Goal: Information Seeking & Learning: Learn about a topic

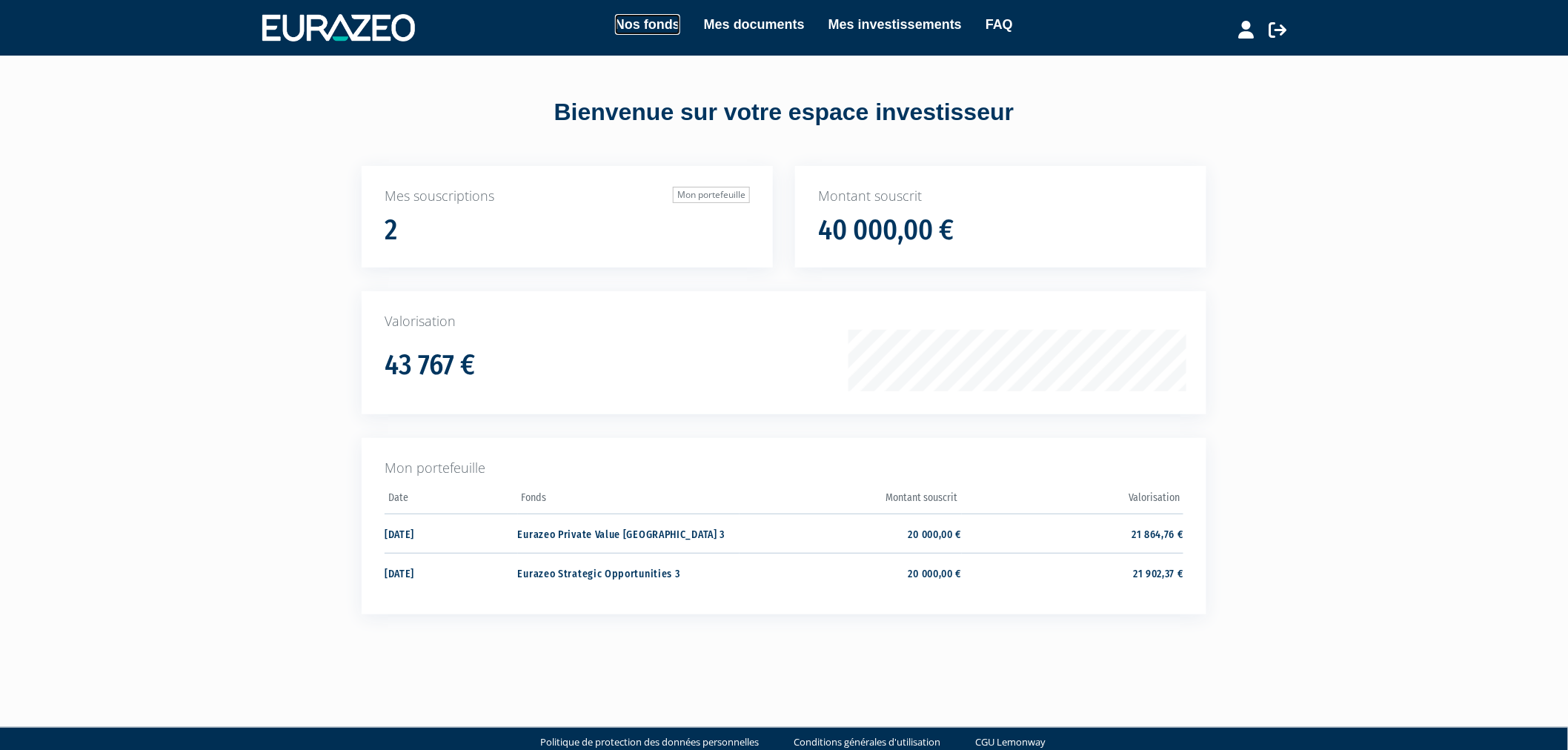
click at [650, 17] on link "Nos fonds" at bounding box center [647, 24] width 65 height 21
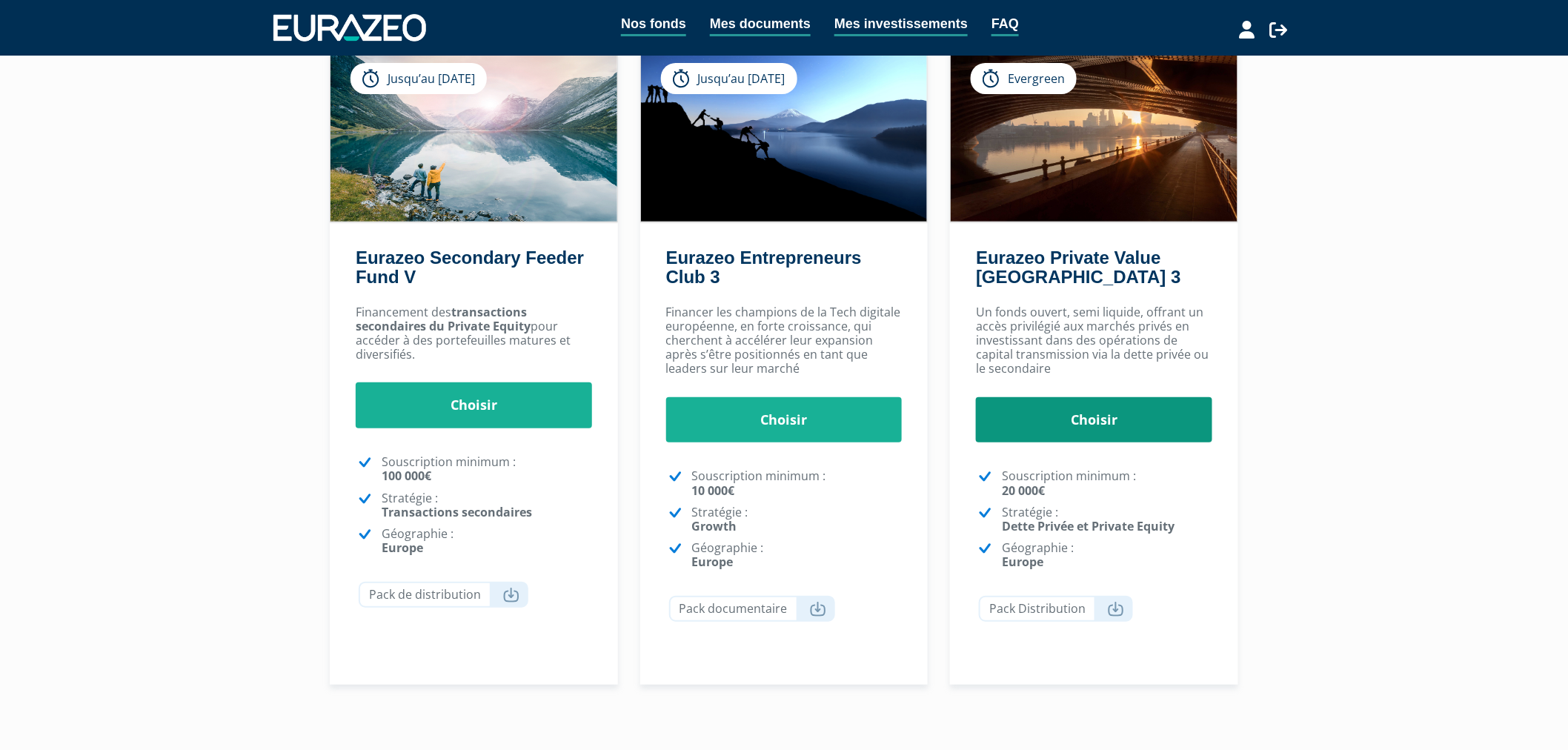
scroll to position [236, 0]
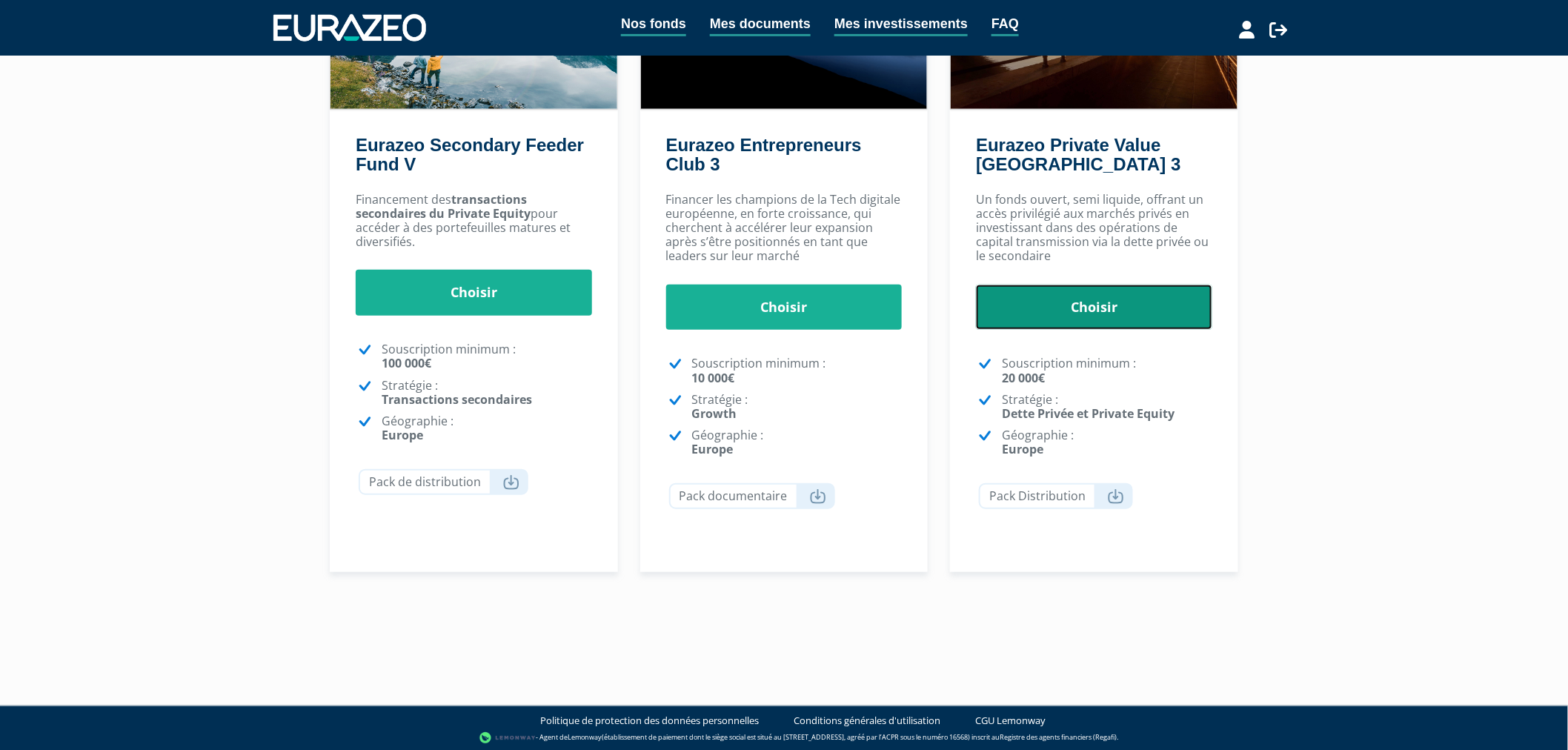
click at [1094, 304] on link "Choisir" at bounding box center [1094, 308] width 237 height 46
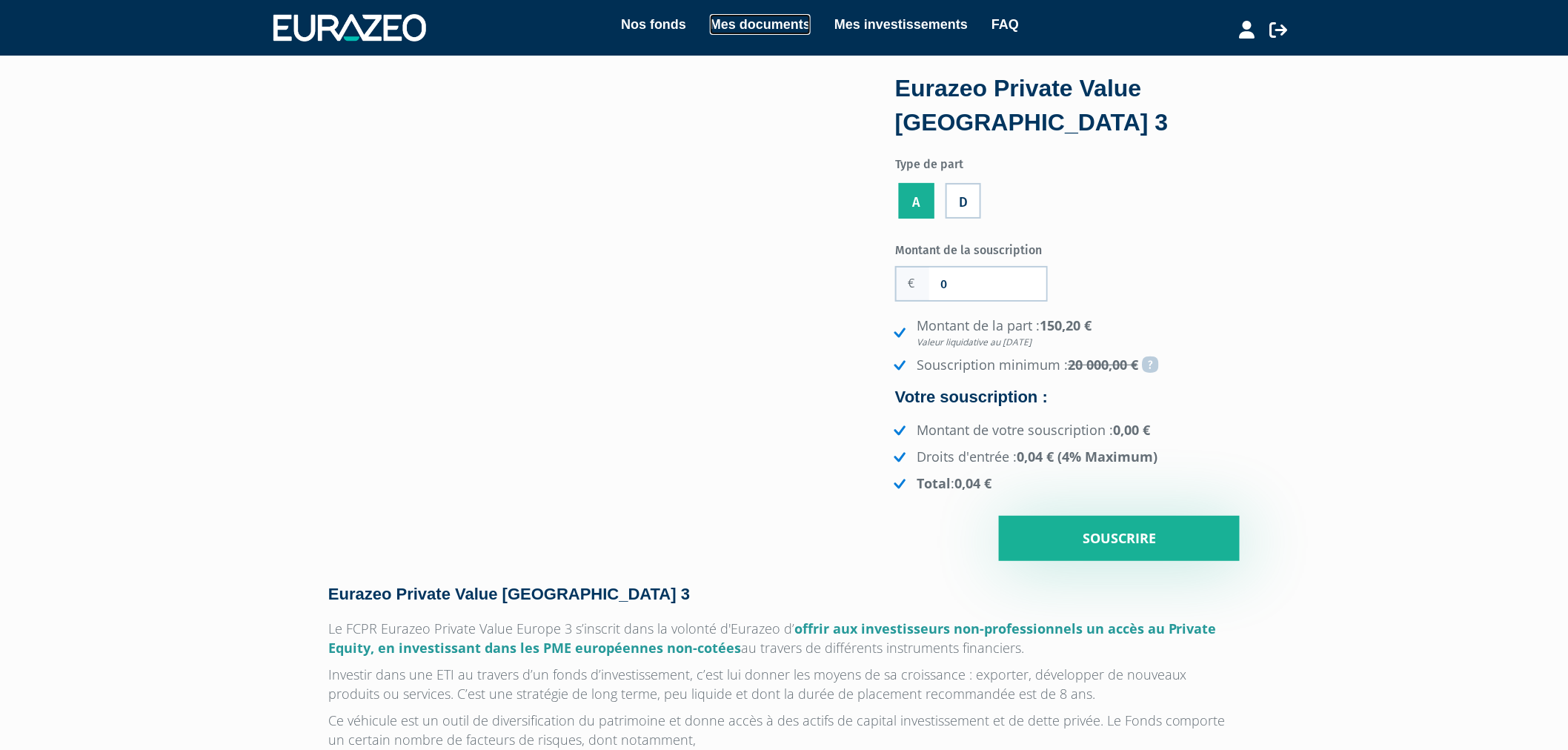
click at [756, 24] on link "Mes documents" at bounding box center [761, 24] width 101 height 21
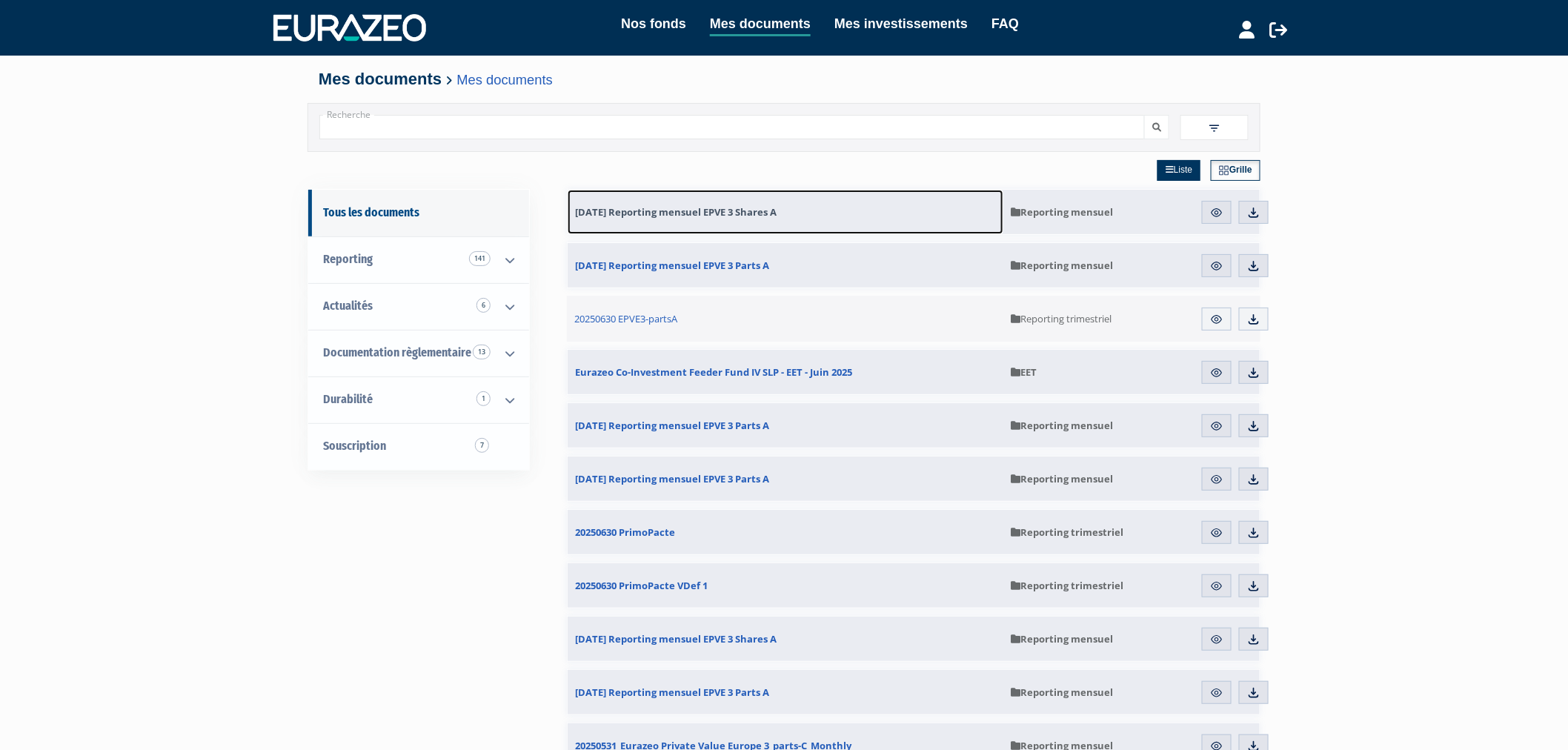
click at [731, 206] on span "31.08.2025 Reporting mensuel EPVE 3 Shares A" at bounding box center [676, 211] width 202 height 13
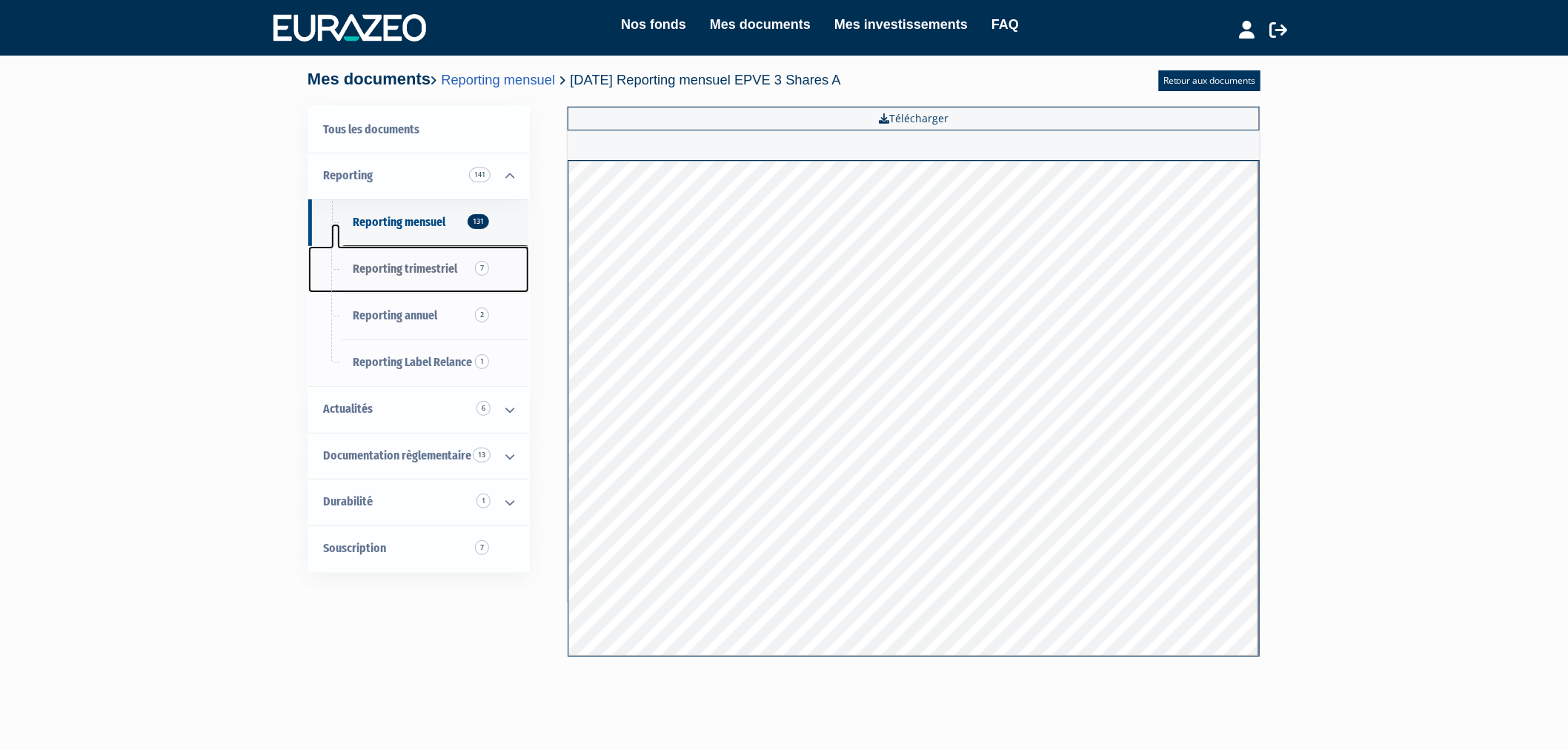
click at [404, 267] on span "Reporting trimestriel 7" at bounding box center [405, 269] width 105 height 14
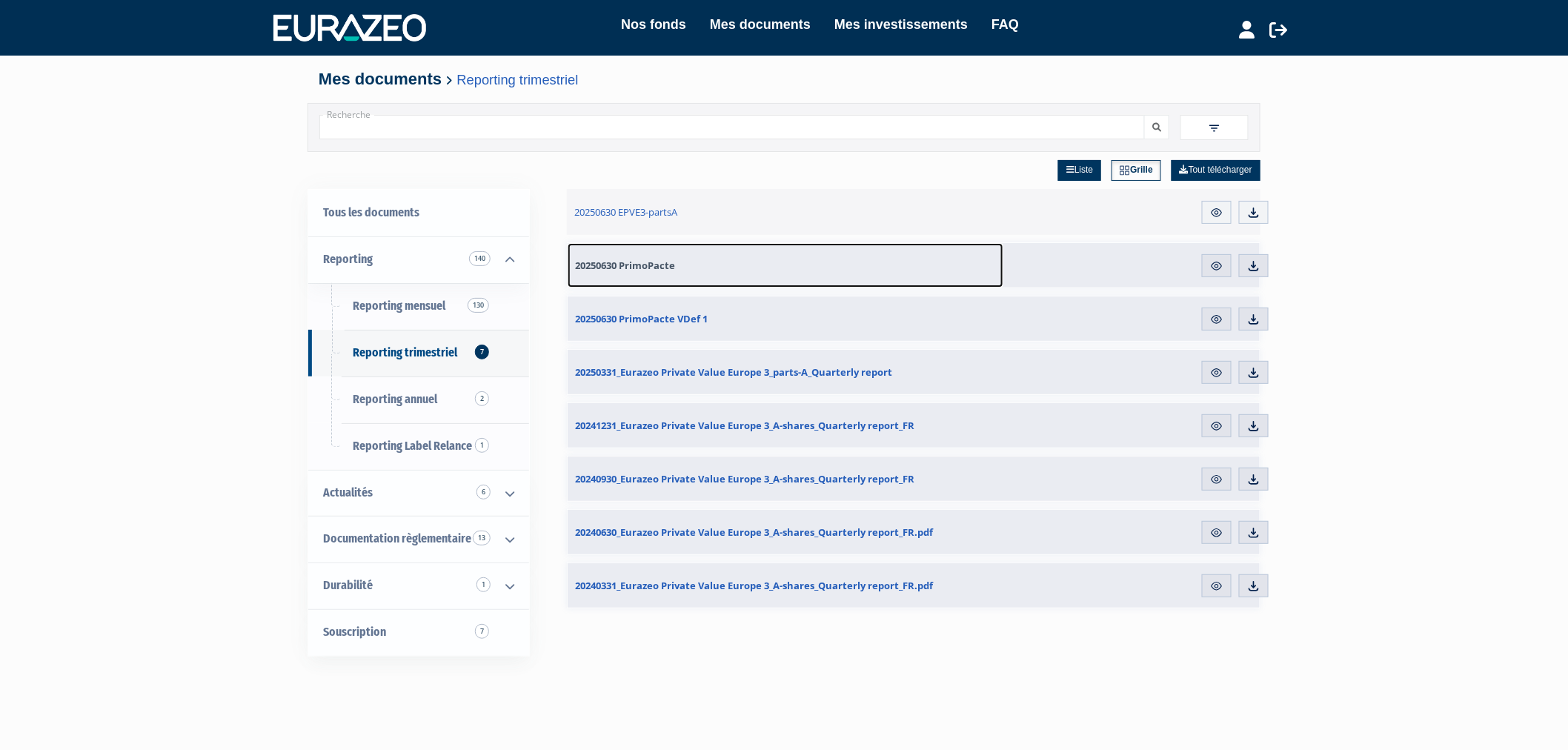
click at [661, 266] on span "20250630 PrimoPacte" at bounding box center [625, 265] width 100 height 13
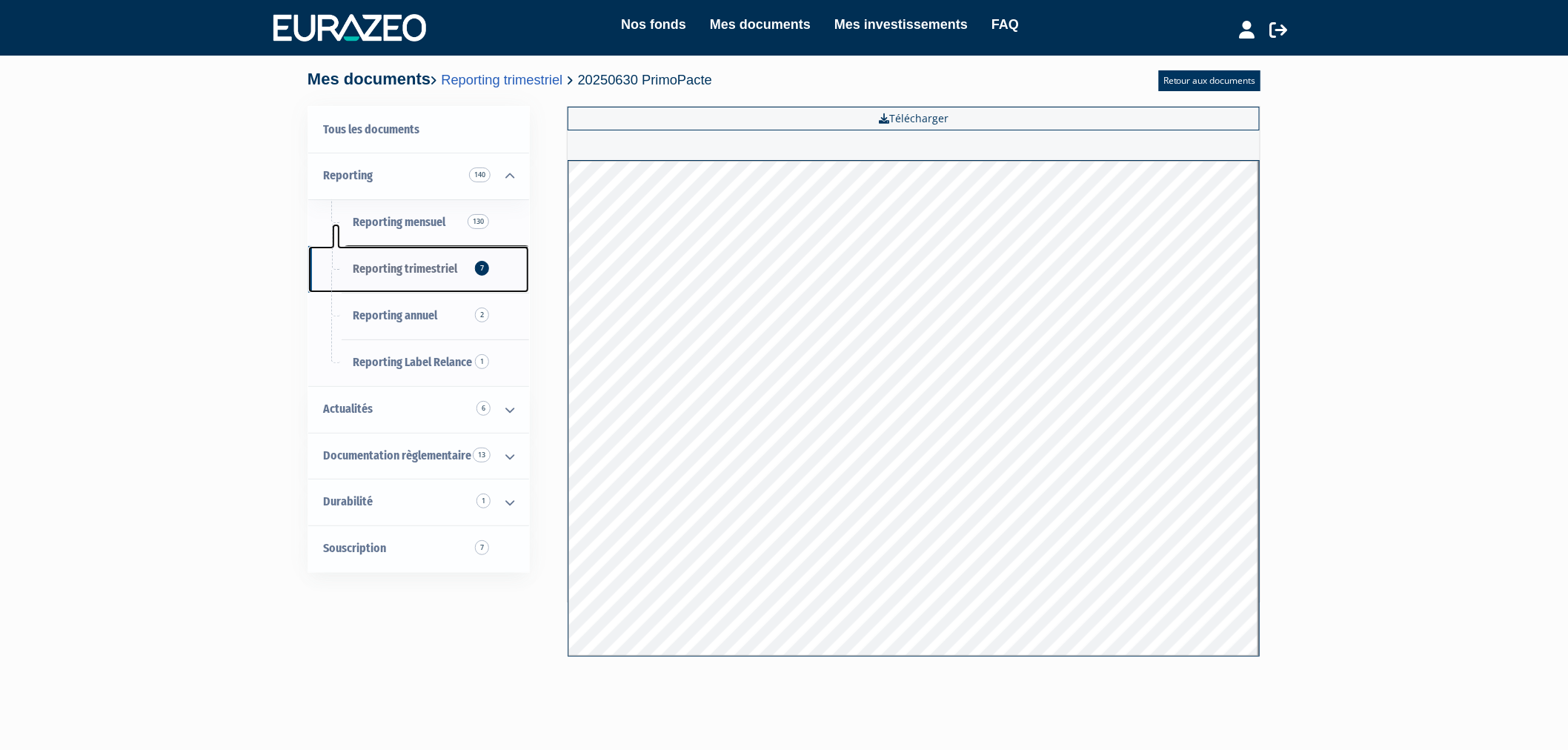
click at [416, 270] on span "Reporting trimestriel 7" at bounding box center [405, 269] width 105 height 14
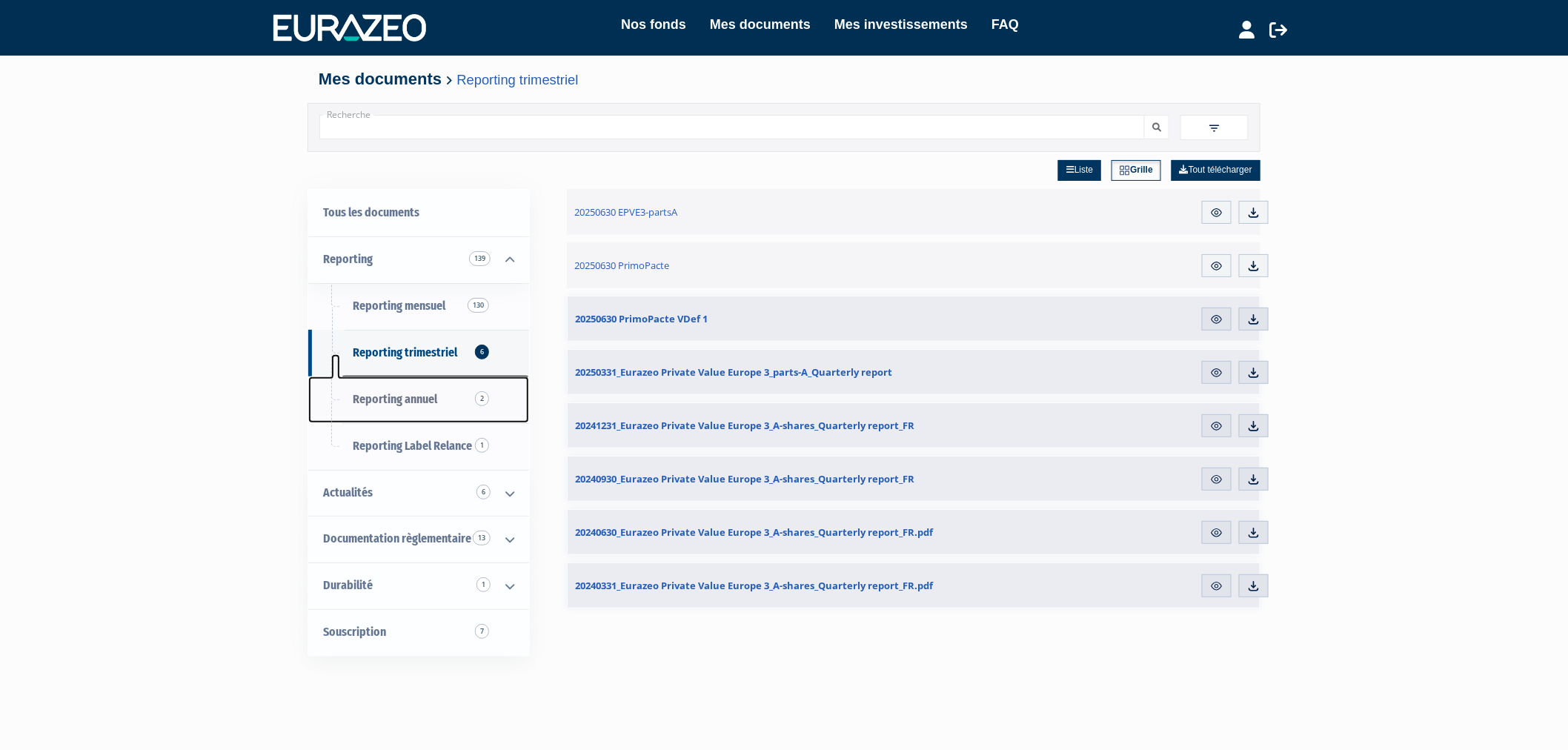
click at [415, 398] on span "Reporting annuel 2" at bounding box center [395, 399] width 84 height 14
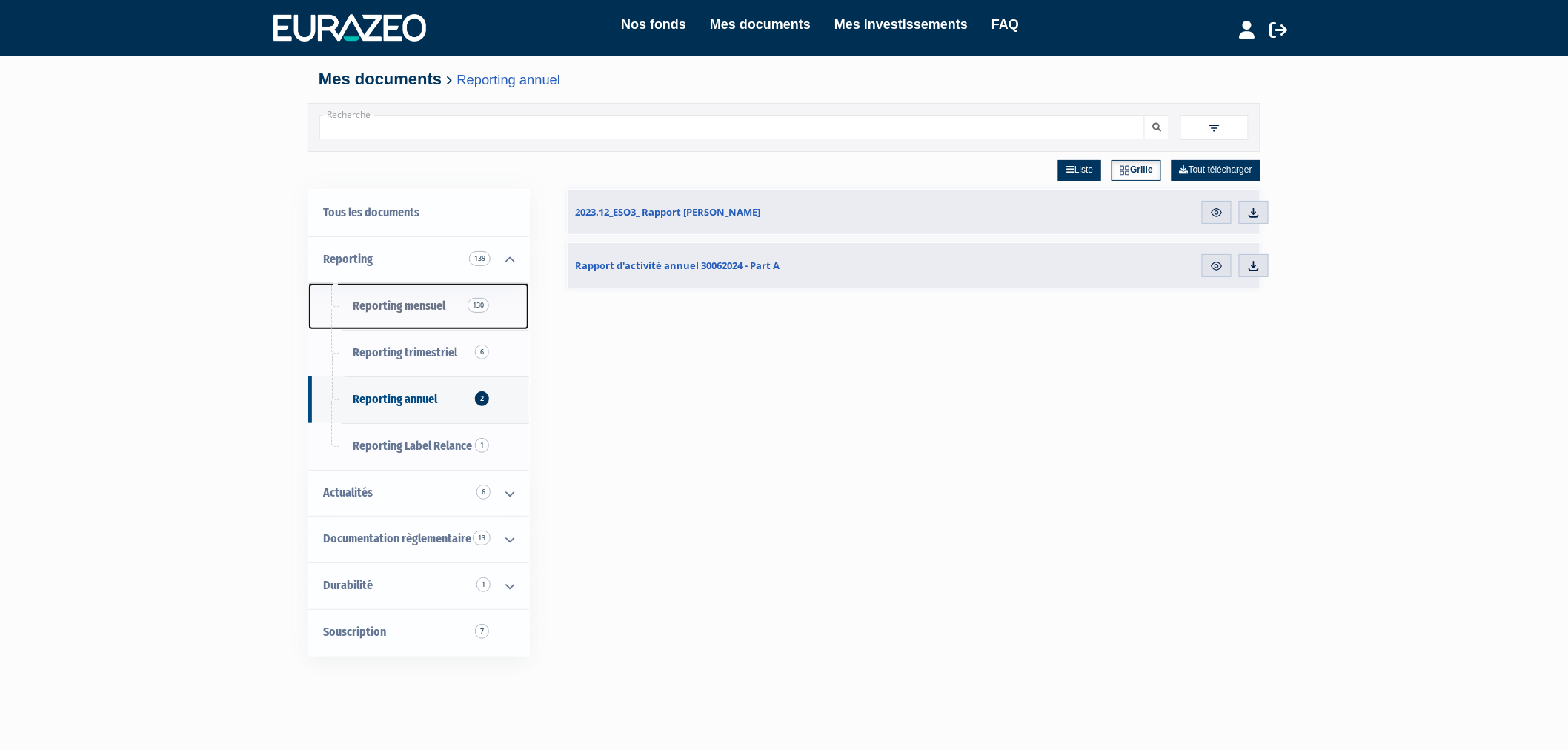
click at [420, 301] on span "Reporting mensuel 130" at bounding box center [400, 306] width 93 height 14
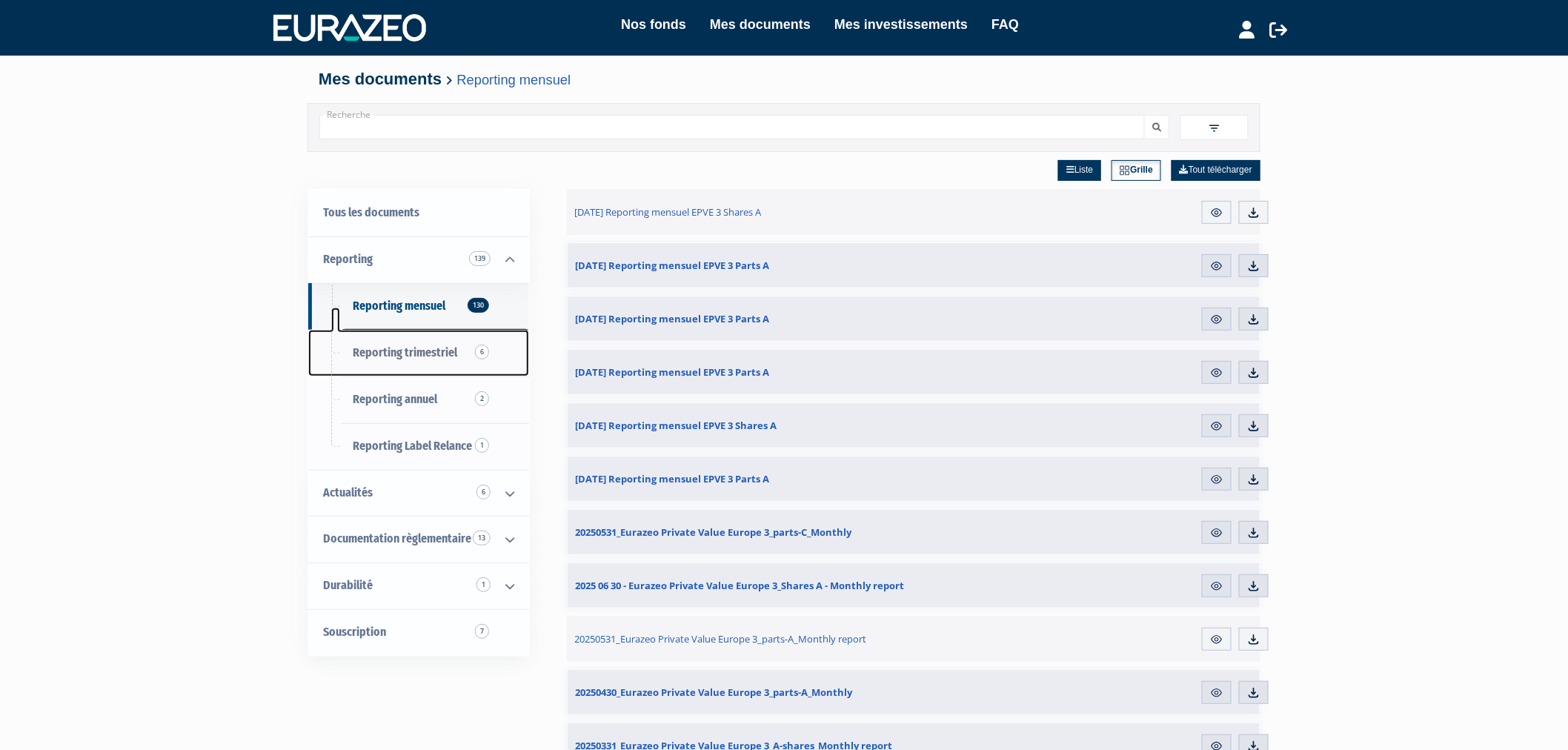
click at [387, 351] on span "Reporting trimestriel 6" at bounding box center [405, 353] width 105 height 14
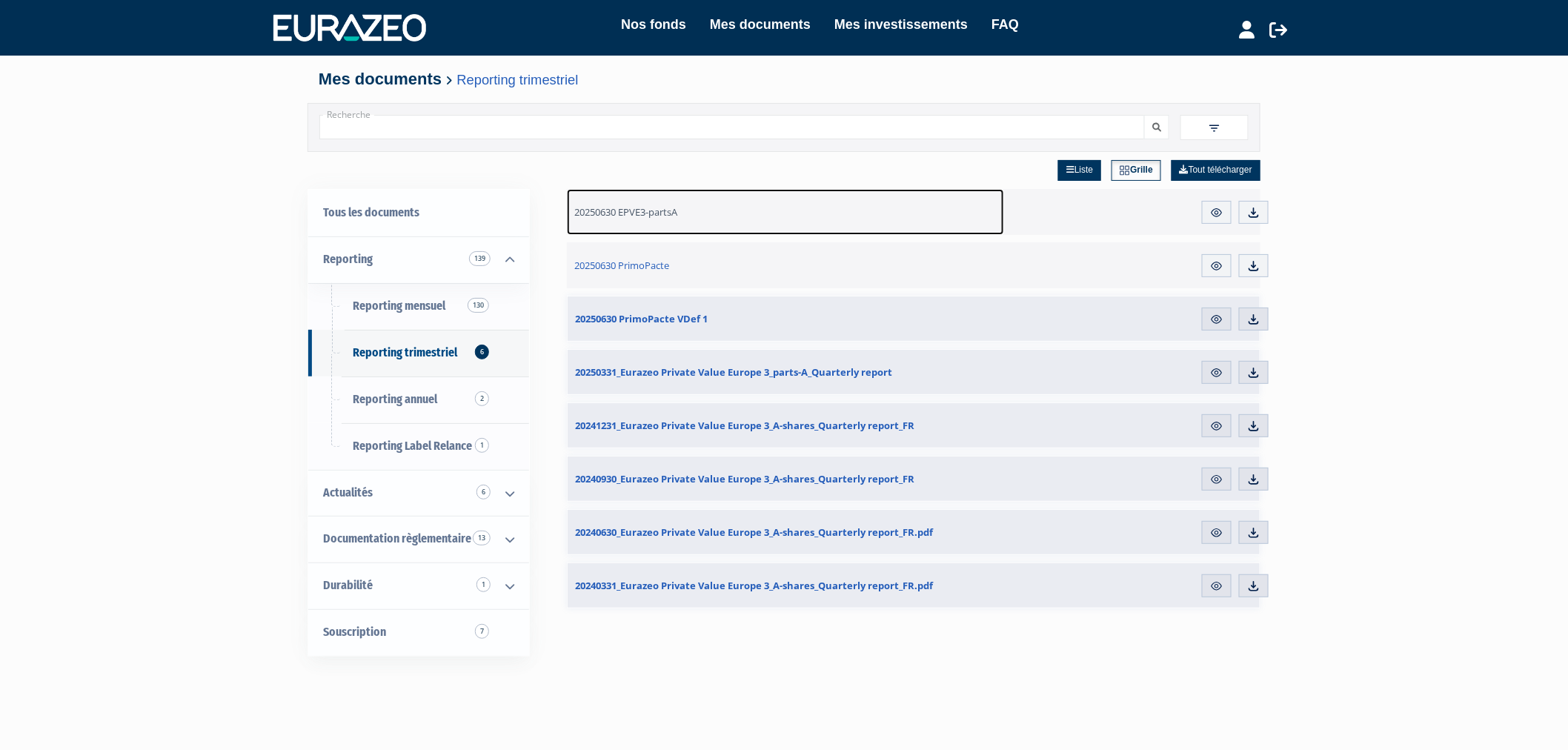
click at [639, 210] on span "20250630 EPVE3-partsA" at bounding box center [626, 211] width 103 height 13
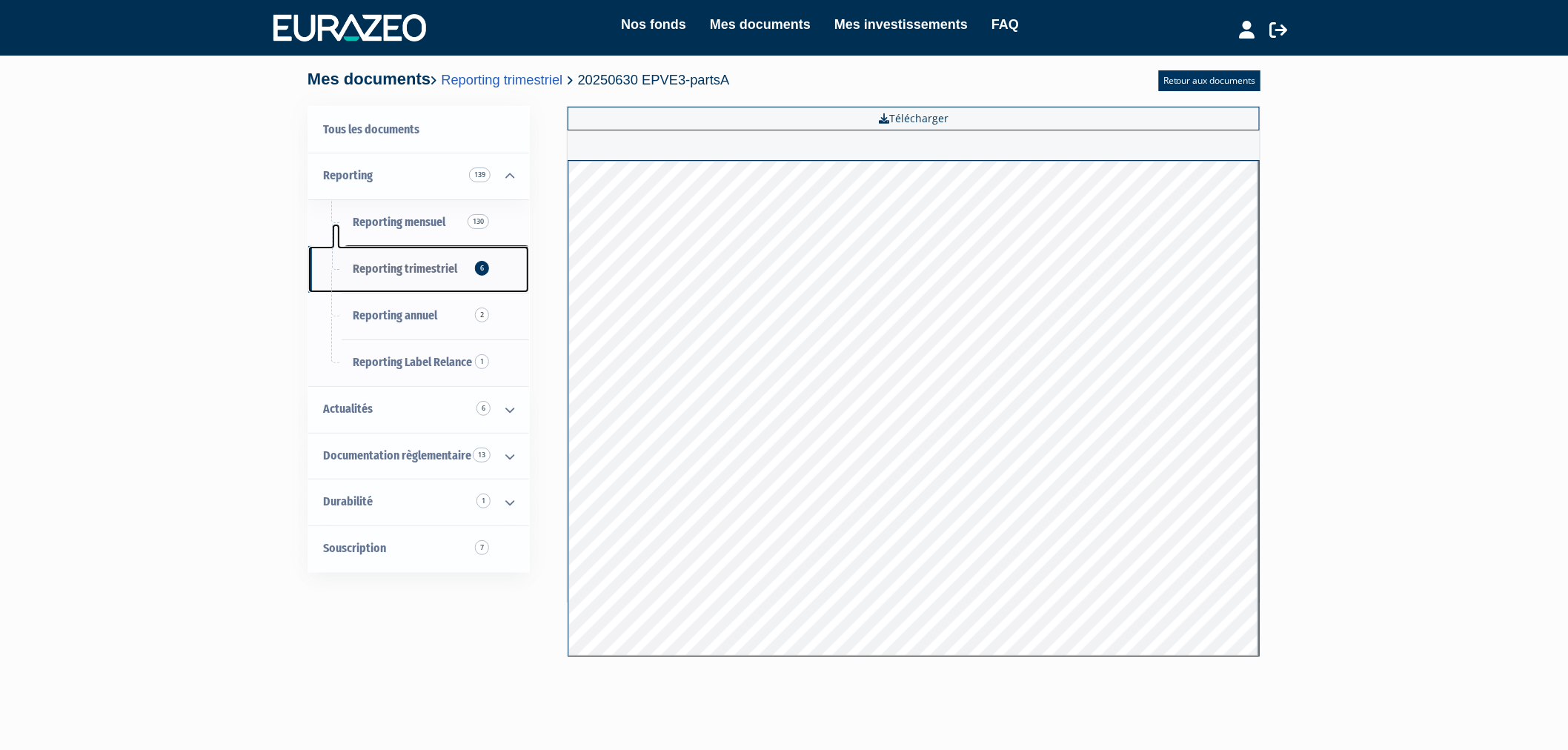
click at [377, 274] on span "Reporting trimestriel 6" at bounding box center [405, 269] width 105 height 14
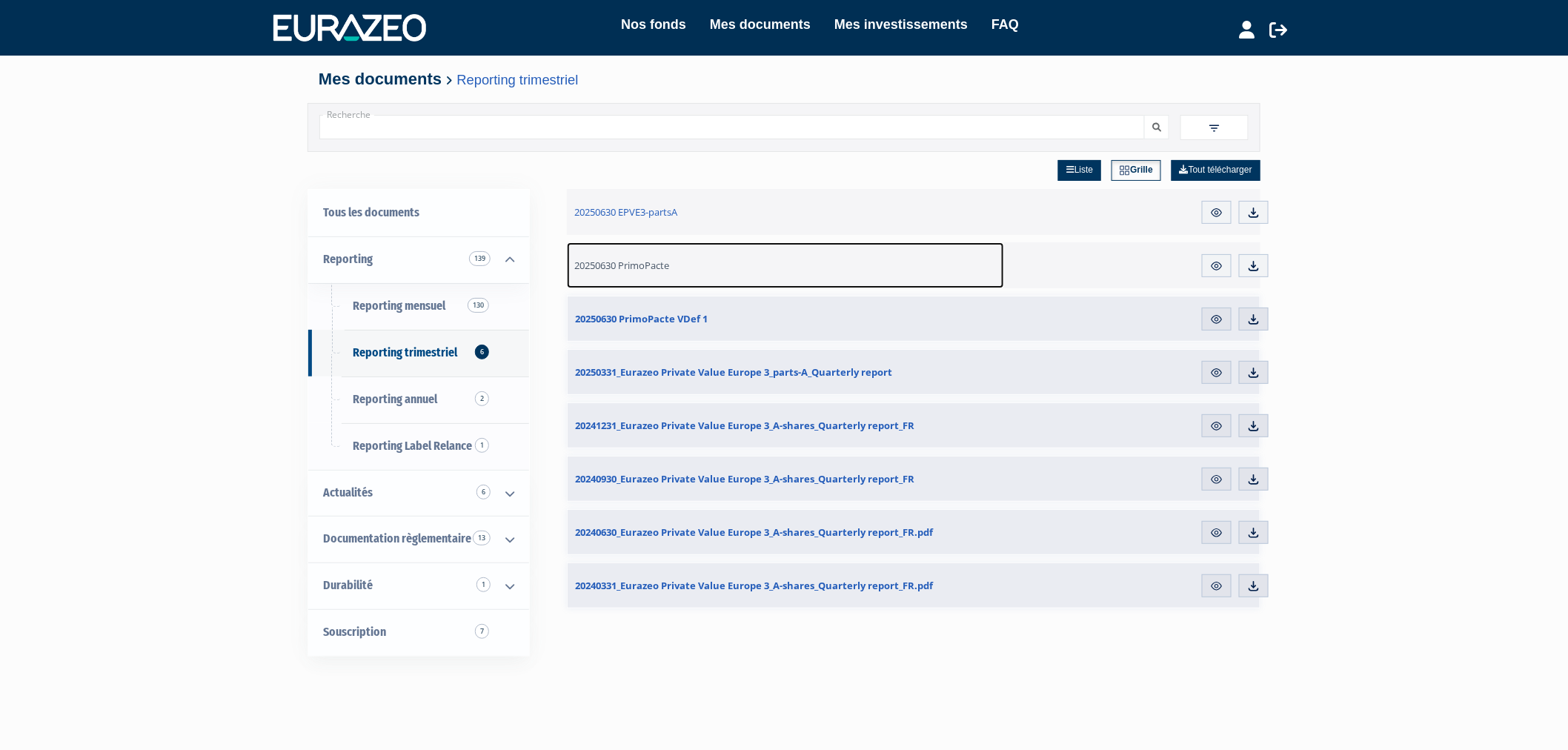
click at [613, 263] on span "20250630 PrimoPacte" at bounding box center [622, 265] width 95 height 13
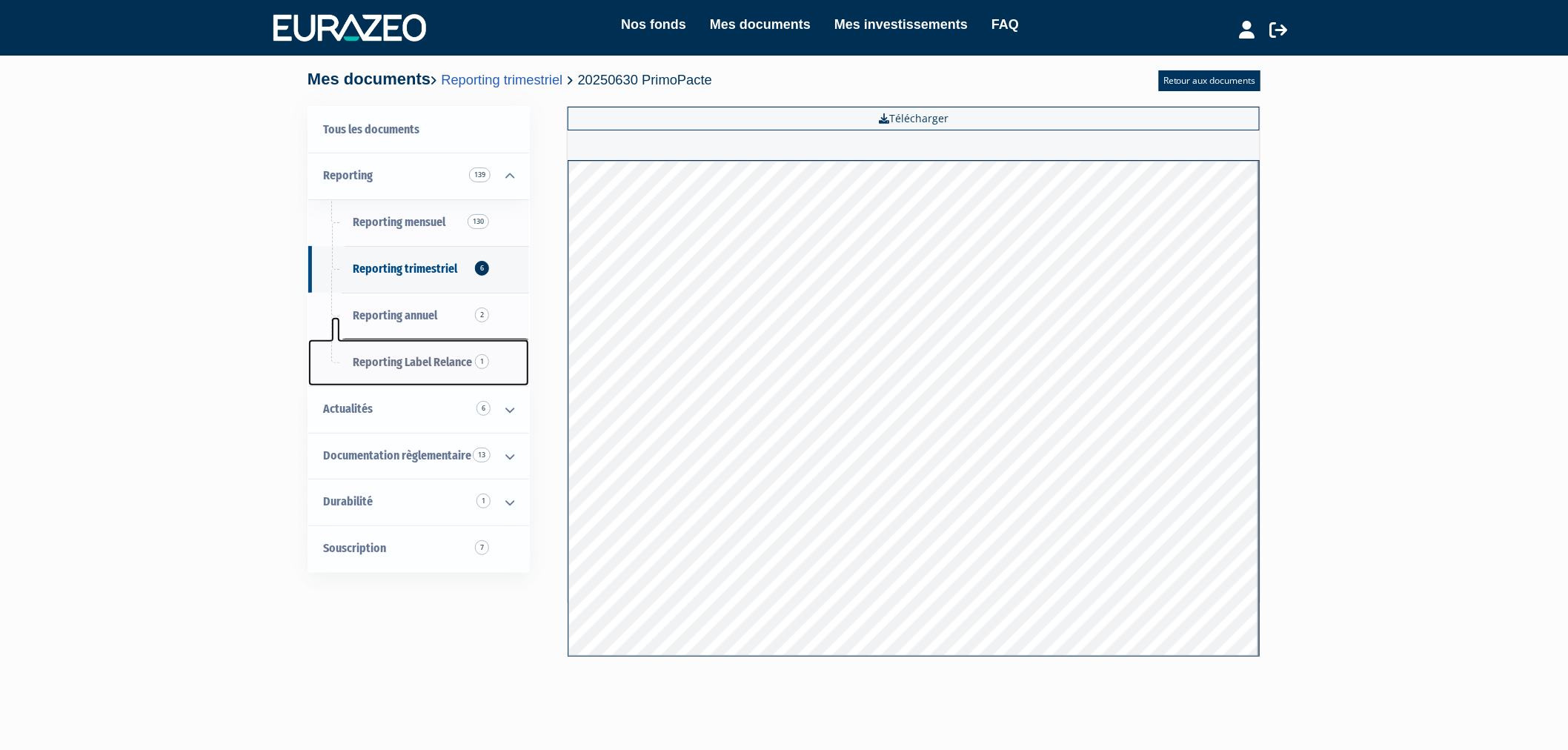
click at [389, 359] on span "Reporting Label Relance 1" at bounding box center [412, 362] width 119 height 14
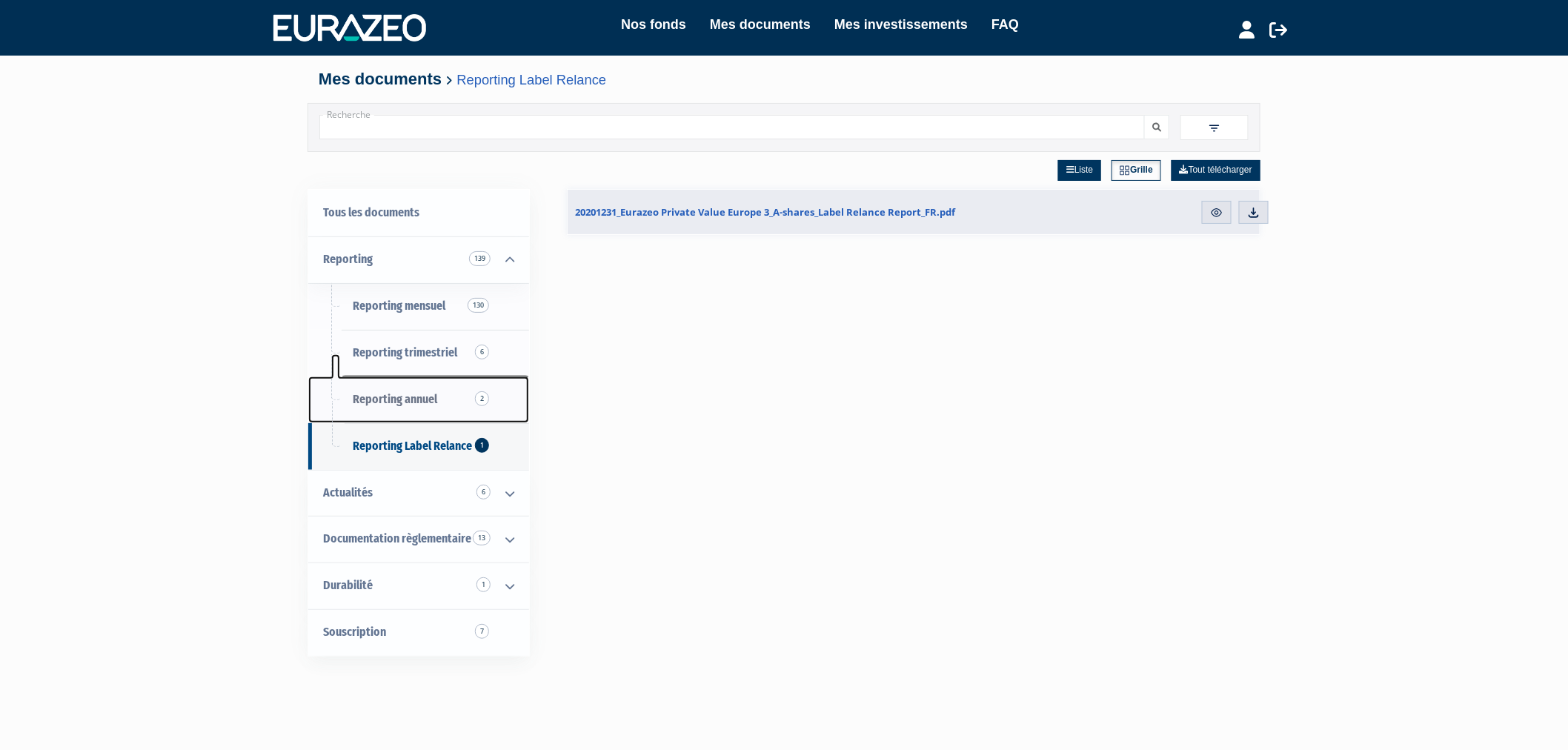
click at [416, 390] on link "Reporting annuel 2" at bounding box center [419, 400] width 221 height 47
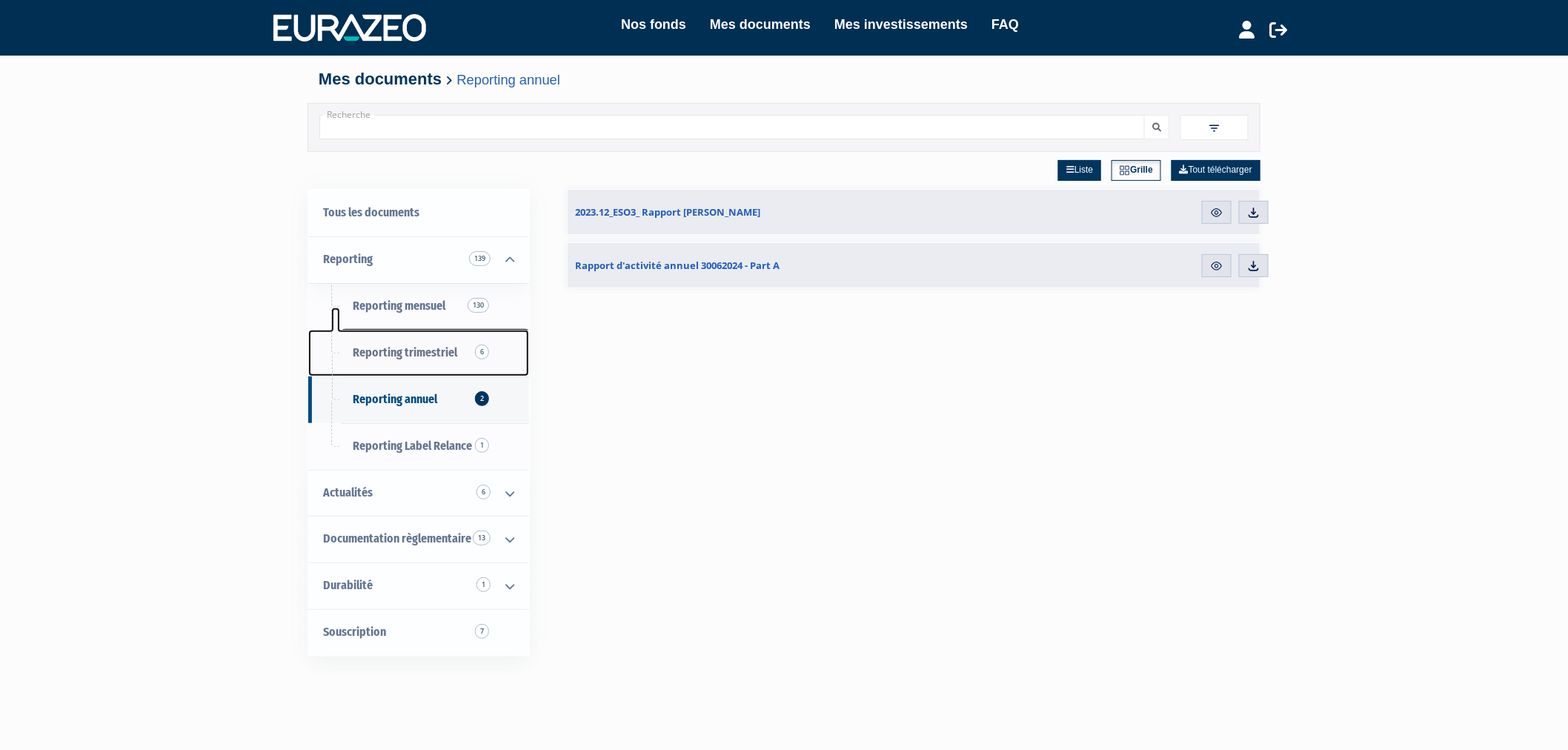
click at [435, 353] on span "Reporting trimestriel 6" at bounding box center [405, 353] width 105 height 14
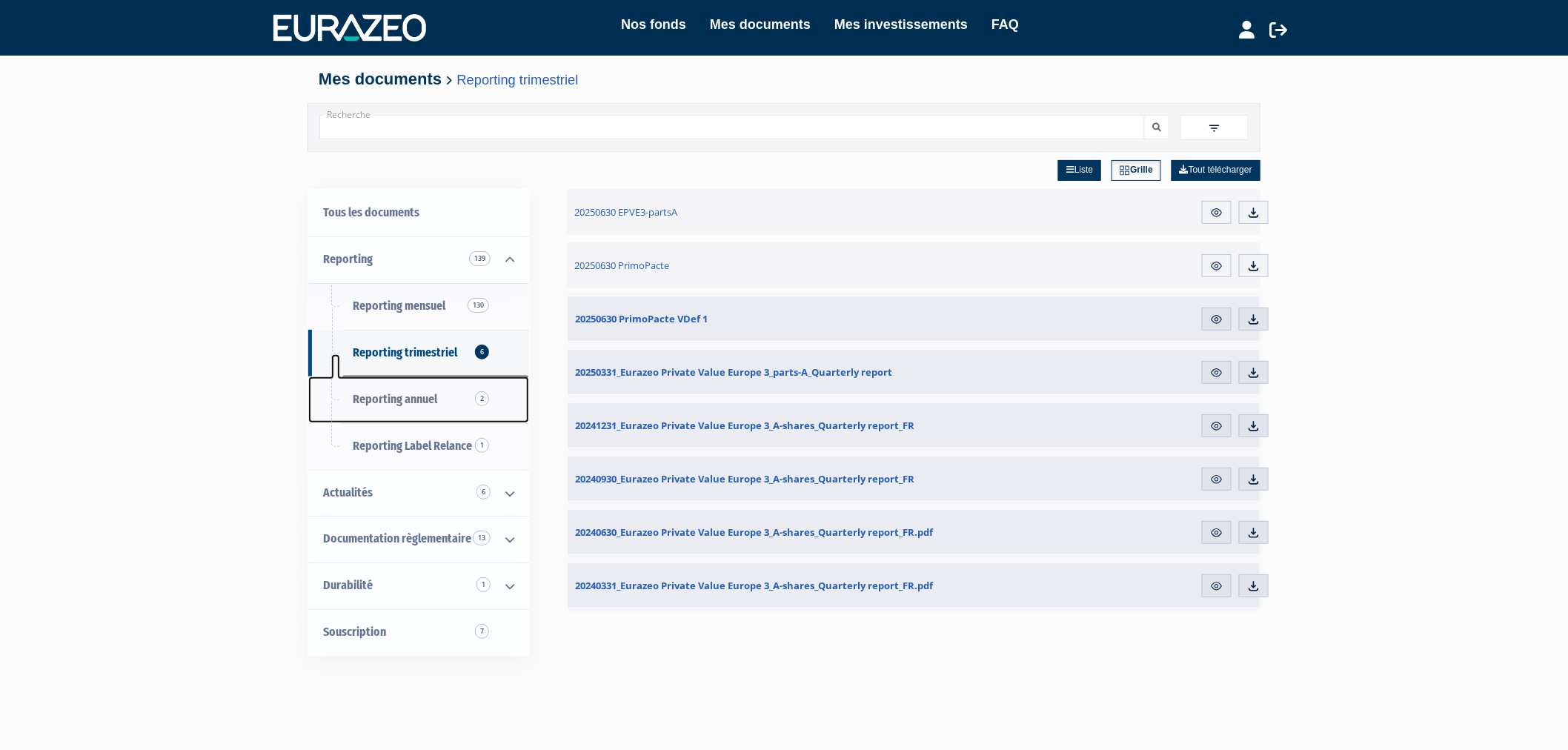
click at [389, 397] on span "Reporting annuel 2" at bounding box center [395, 399] width 84 height 14
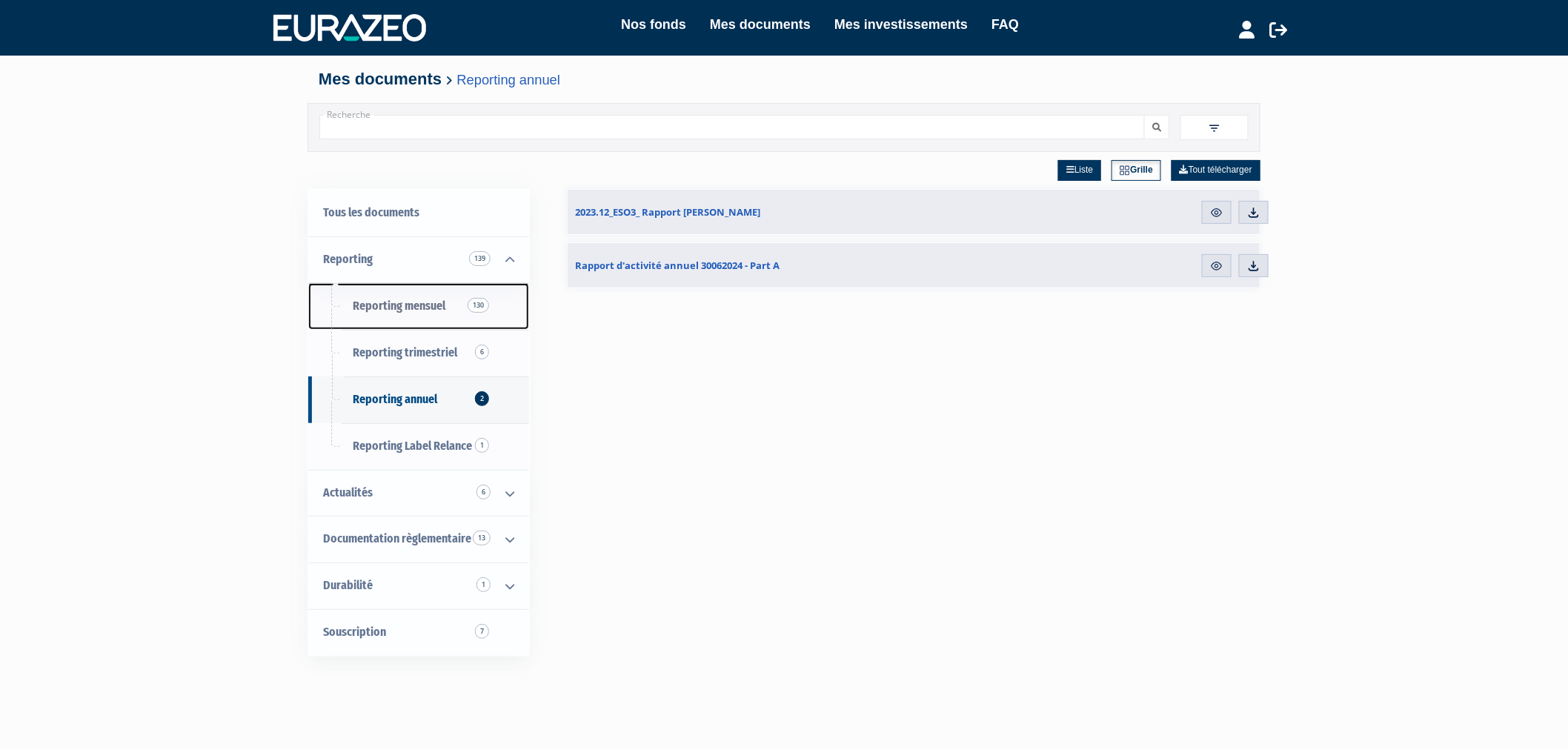
click at [390, 308] on span "Reporting mensuel 130" at bounding box center [400, 306] width 93 height 14
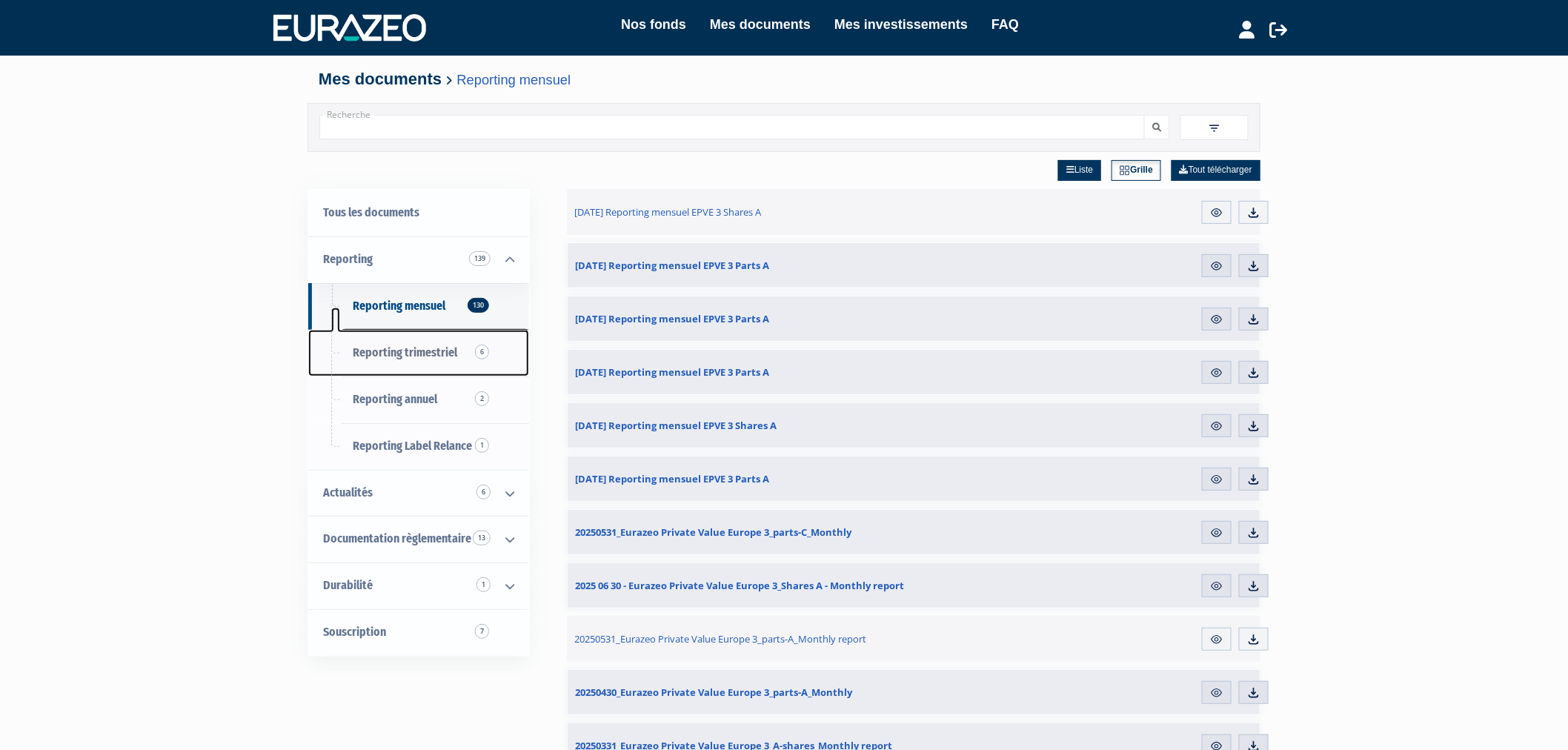
click at [408, 345] on span "Reporting trimestriel 6" at bounding box center [405, 353] width 105 height 14
